Goal: Transaction & Acquisition: Download file/media

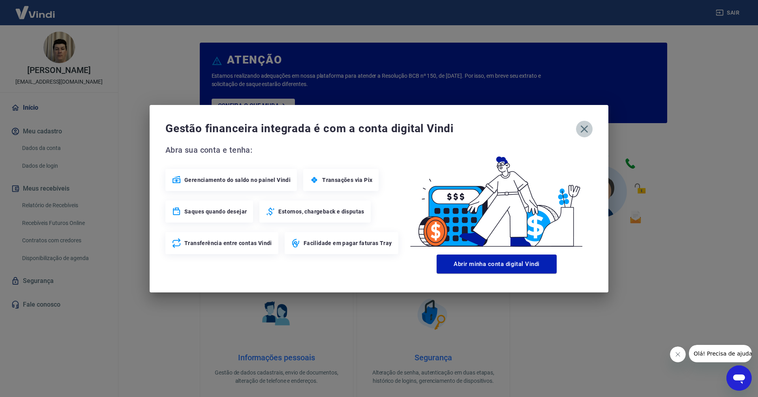
click at [585, 127] on icon "button" at bounding box center [584, 129] width 13 height 13
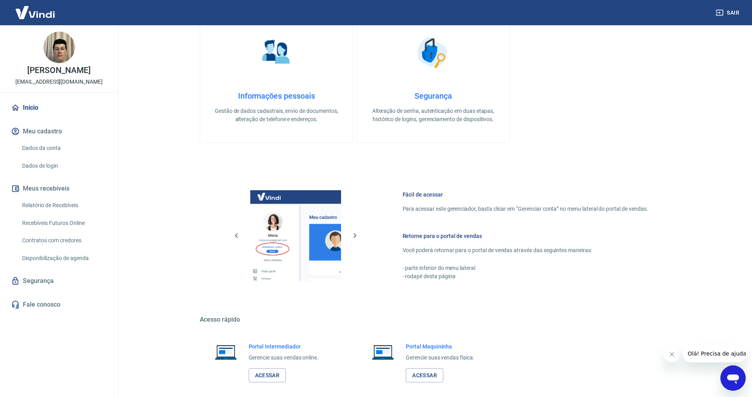
scroll to position [300, 0]
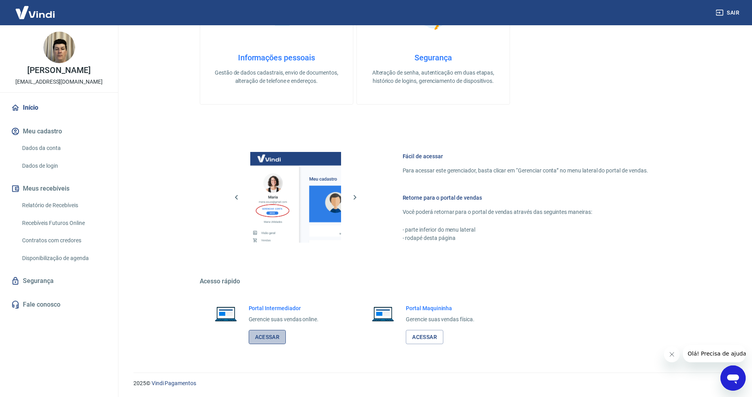
click at [255, 338] on link "Acessar" at bounding box center [268, 337] width 38 height 15
click at [440, 336] on link "Acessar" at bounding box center [425, 337] width 38 height 15
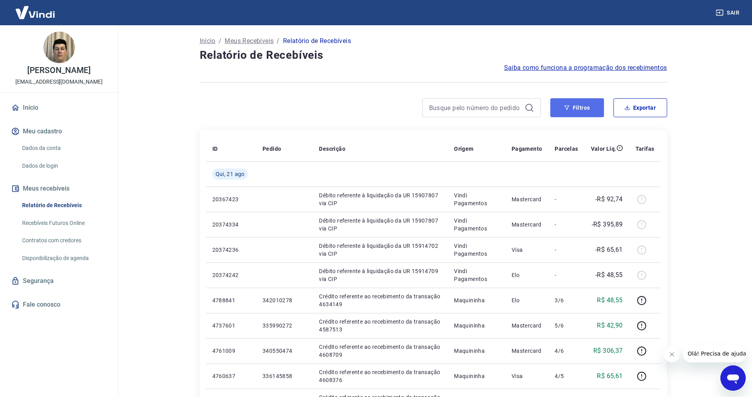
click at [575, 108] on button "Filtros" at bounding box center [577, 107] width 54 height 19
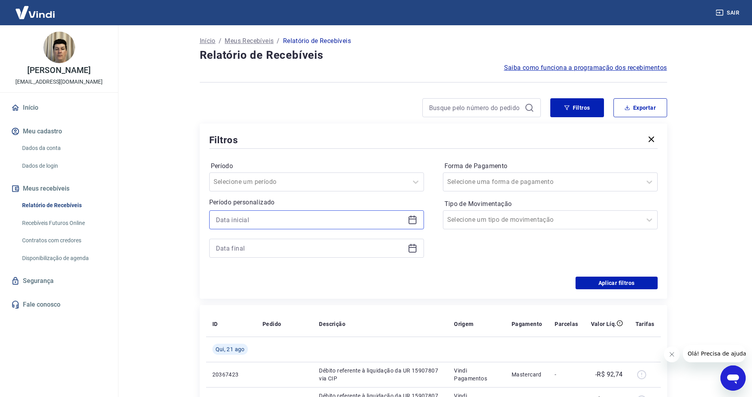
click at [279, 223] on input at bounding box center [310, 220] width 189 height 12
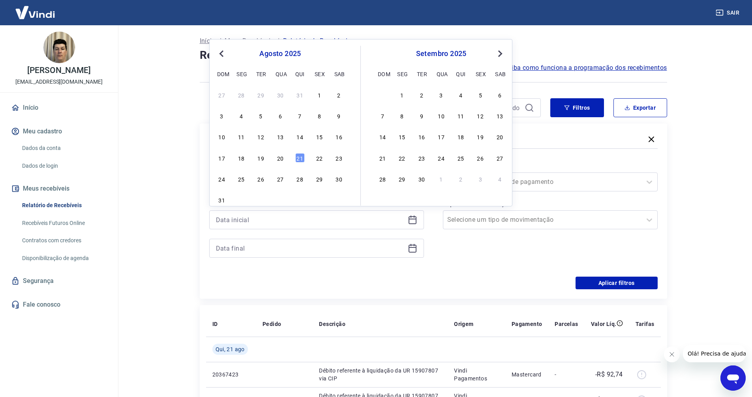
click at [219, 50] on button "Previous Month" at bounding box center [221, 53] width 9 height 9
click at [263, 97] on div "1" at bounding box center [260, 94] width 9 height 9
type input "[DATE]"
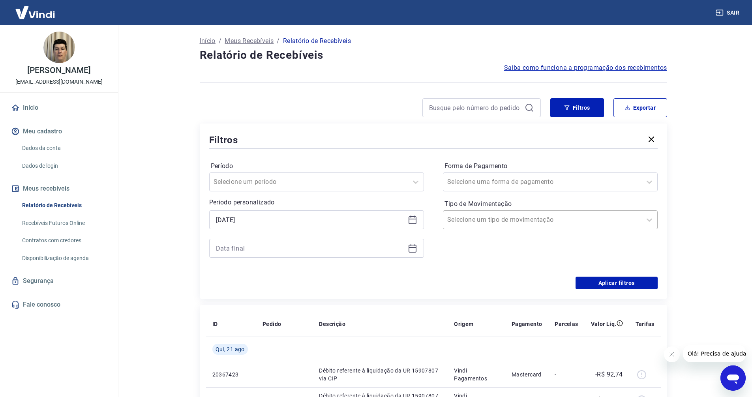
click at [502, 219] on input "Tipo de Movimentação" at bounding box center [487, 219] width 80 height 9
click at [370, 163] on label "Período" at bounding box center [317, 165] width 212 height 9
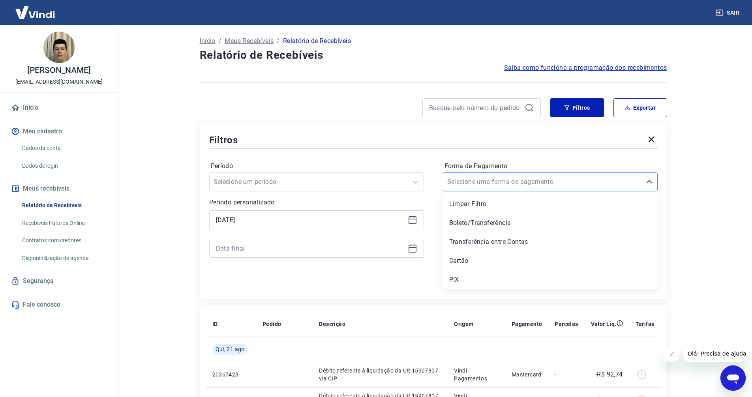
click at [480, 181] on input "Forma de Pagamento" at bounding box center [487, 181] width 80 height 9
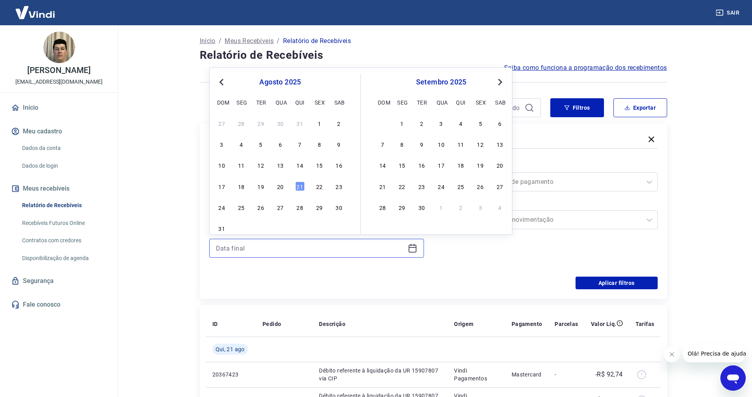
click at [257, 246] on input at bounding box center [310, 248] width 189 height 12
click at [223, 227] on div "31" at bounding box center [221, 227] width 9 height 9
type input "[DATE]"
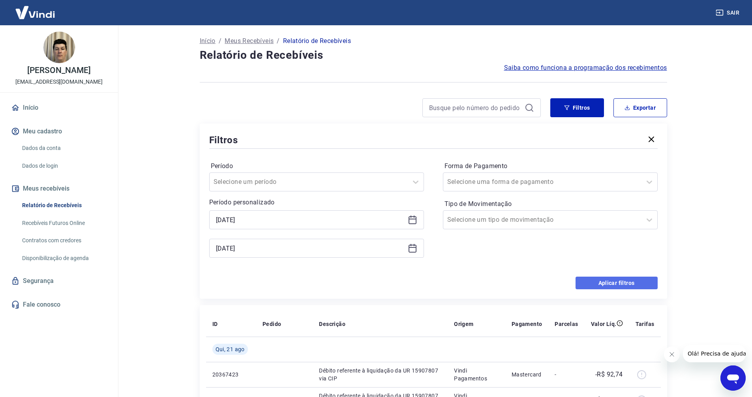
click at [609, 281] on button "Aplicar filtros" at bounding box center [617, 283] width 82 height 13
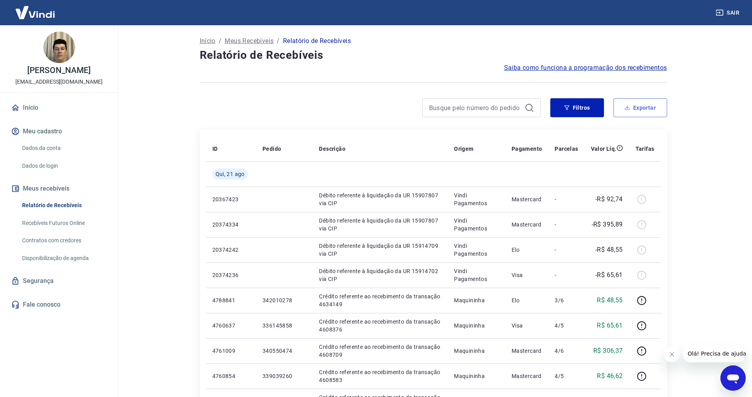
click at [644, 112] on button "Exportar" at bounding box center [640, 107] width 54 height 19
type input "[DATE]"
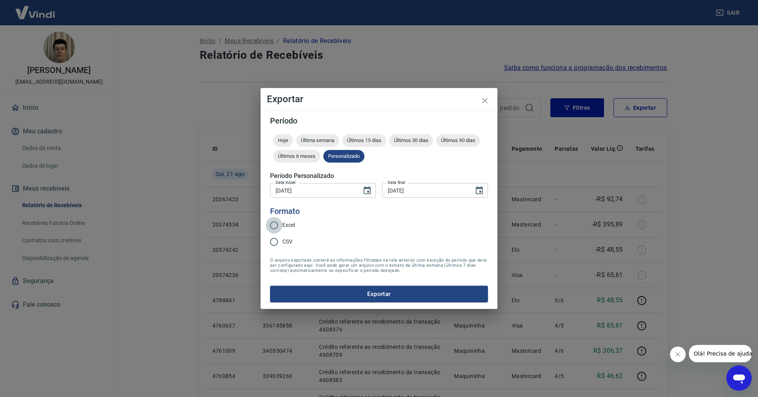
click at [280, 225] on input "Excel" at bounding box center [274, 225] width 17 height 17
radio input "true"
click at [371, 297] on button "Exportar" at bounding box center [379, 294] width 218 height 17
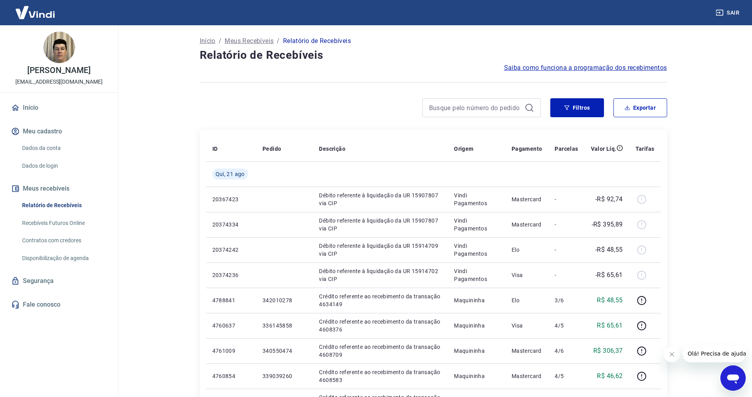
click at [35, 110] on link "Início" at bounding box center [58, 107] width 99 height 17
